Goal: Navigation & Orientation: Find specific page/section

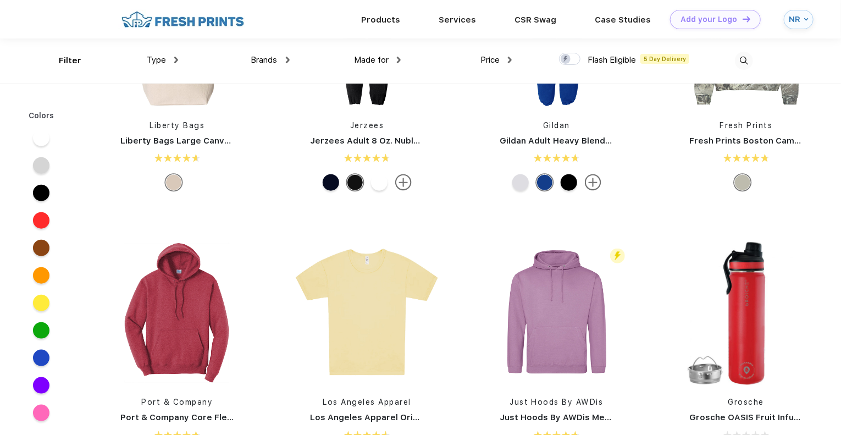
scroll to position [2309, 0]
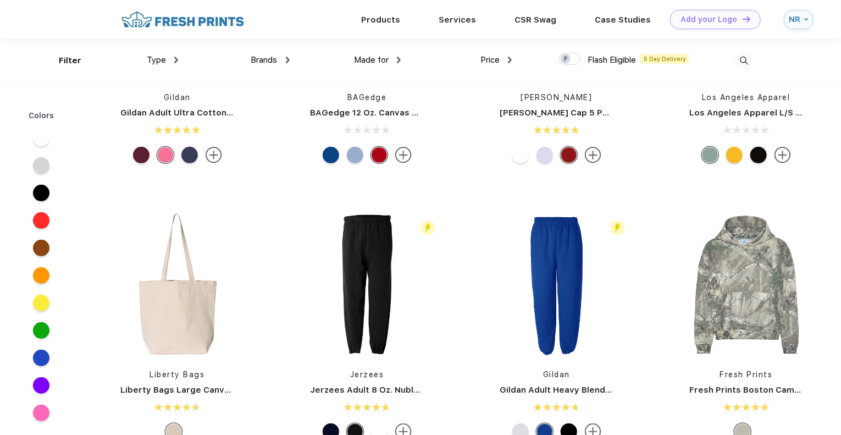
click at [800, 15] on div "NR" at bounding box center [795, 19] width 12 height 9
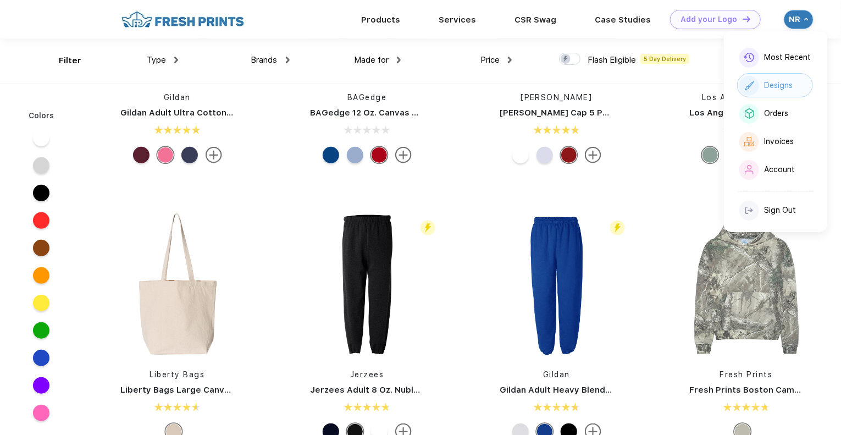
click at [790, 87] on div "Designs" at bounding box center [778, 85] width 29 height 9
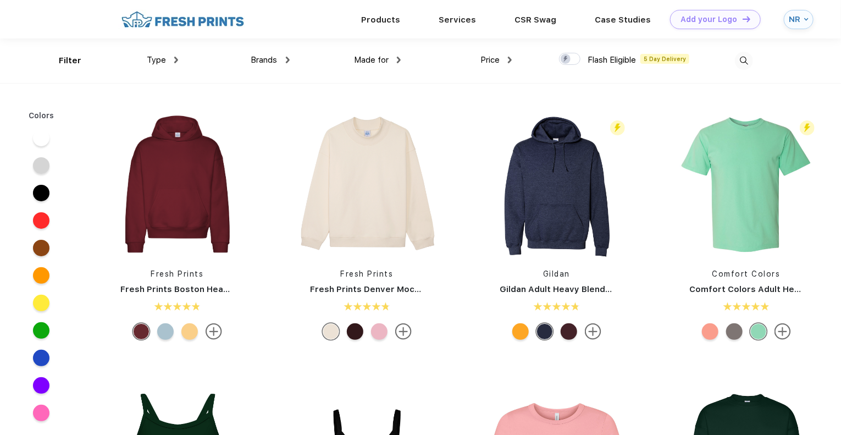
click at [154, 55] on span "Type" at bounding box center [156, 60] width 19 height 10
click at [174, 59] on div "Type" at bounding box center [162, 60] width 31 height 13
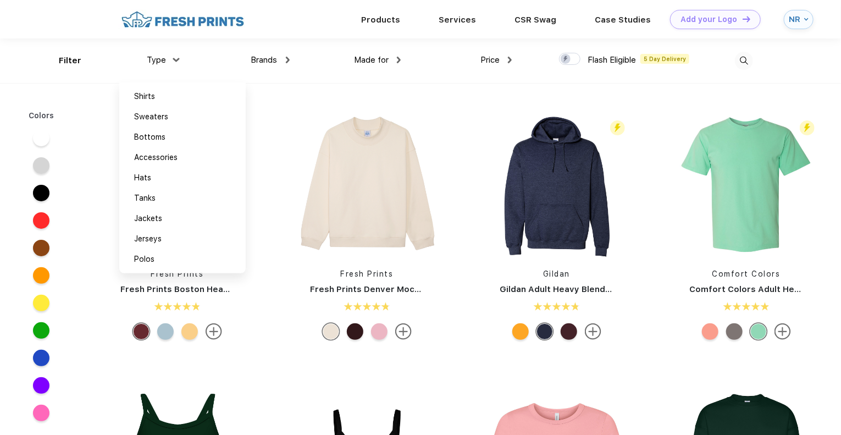
click at [68, 62] on div "Type Shirts Sweaters Bottoms Accessories Hats Tanks Jackets Jerseys Polos" at bounding box center [122, 60] width 111 height 45
